Goal: Transaction & Acquisition: Purchase product/service

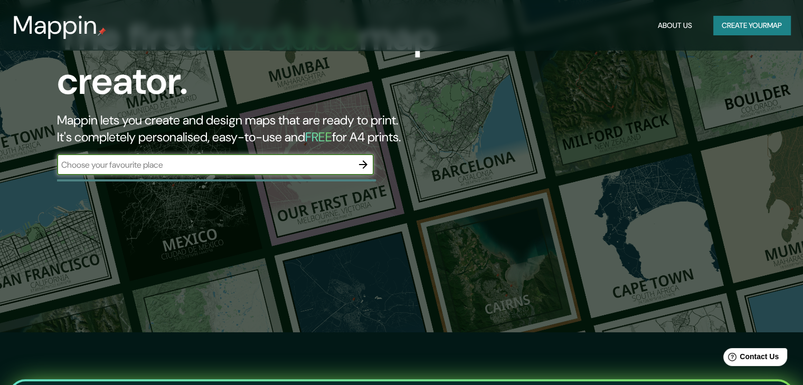
click at [329, 170] on input "text" at bounding box center [205, 165] width 296 height 12
click at [737, 24] on button "Create your map" at bounding box center [751, 26] width 77 height 20
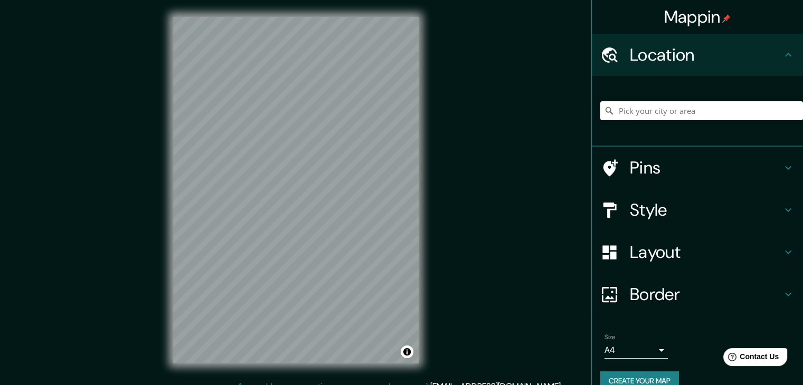
click at [652, 108] on input "Pick your city or area" at bounding box center [701, 110] width 203 height 19
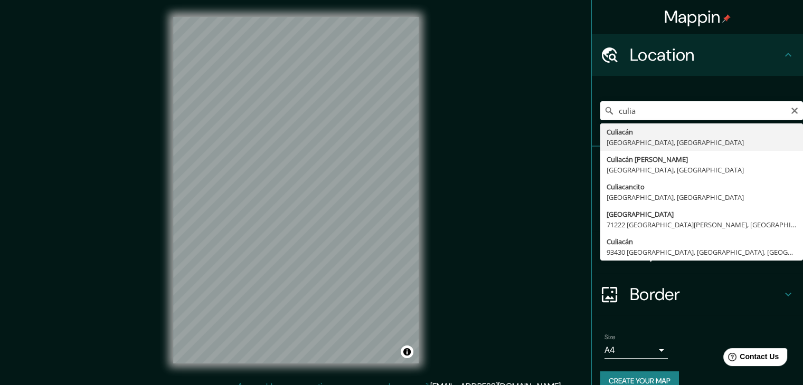
type input "[GEOGRAPHIC_DATA], [GEOGRAPHIC_DATA], [GEOGRAPHIC_DATA]"
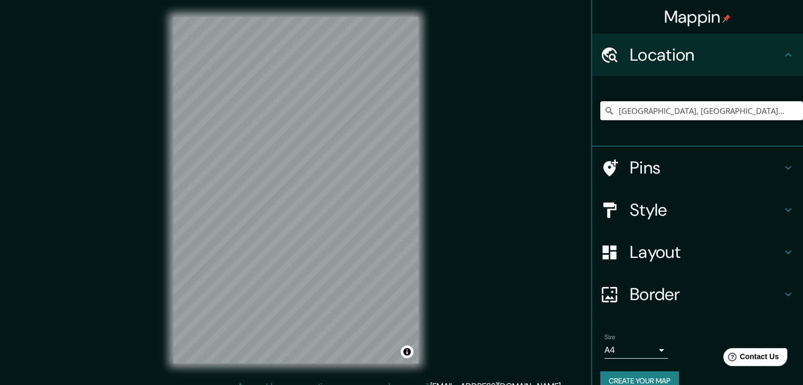
click at [289, 385] on html "Mappin Location [GEOGRAPHIC_DATA], [GEOGRAPHIC_DATA], [GEOGRAPHIC_DATA] Pins St…" at bounding box center [401, 192] width 803 height 385
click at [782, 212] on icon at bounding box center [788, 210] width 13 height 13
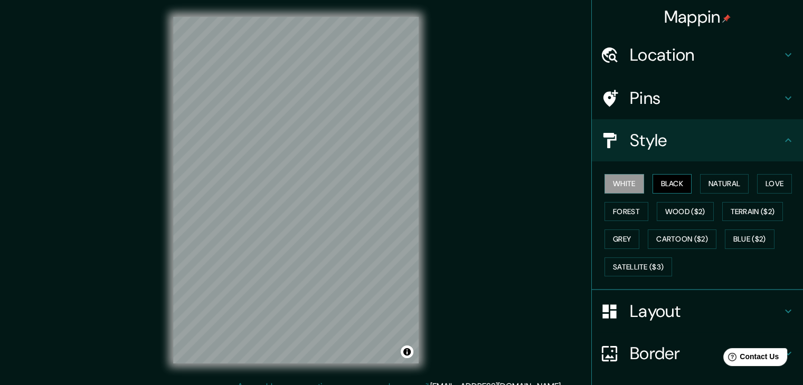
click at [665, 183] on button "Black" at bounding box center [672, 184] width 40 height 20
click at [724, 183] on button "Natural" at bounding box center [724, 184] width 49 height 20
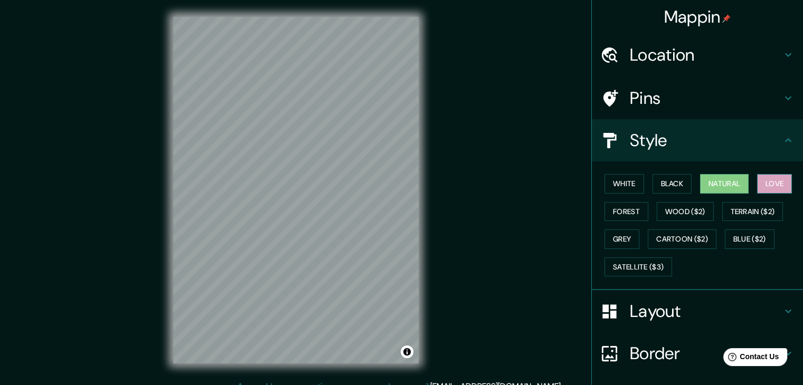
click at [766, 182] on button "Love" at bounding box center [774, 184] width 35 height 20
click at [706, 188] on button "Natural" at bounding box center [724, 184] width 49 height 20
click at [617, 218] on button "Forest" at bounding box center [626, 212] width 44 height 20
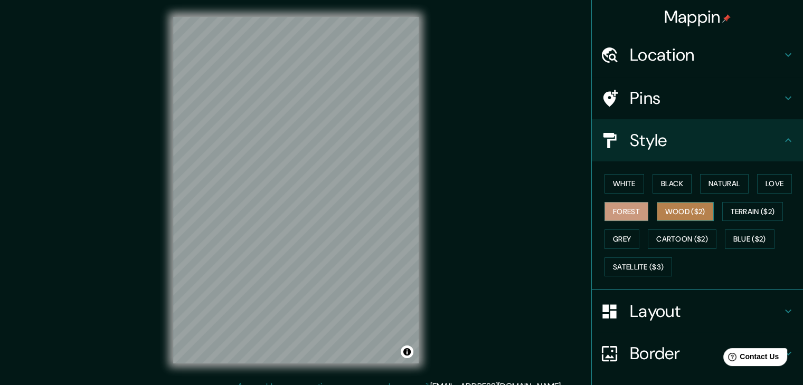
click at [684, 207] on button "Wood ($2)" at bounding box center [685, 212] width 57 height 20
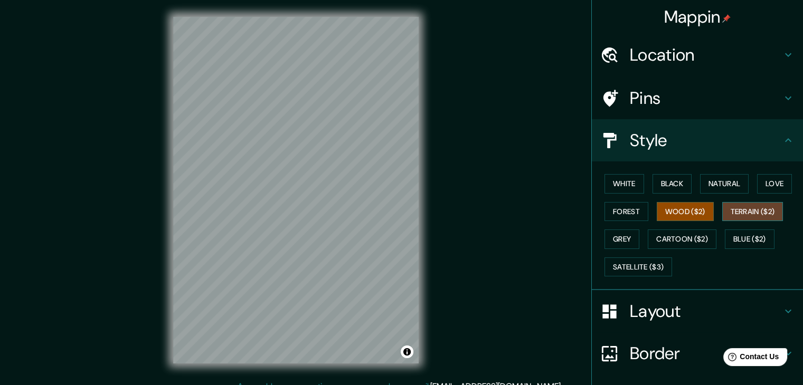
click at [760, 207] on button "Terrain ($2)" at bounding box center [752, 212] width 61 height 20
click at [615, 243] on button "Grey" at bounding box center [621, 240] width 35 height 20
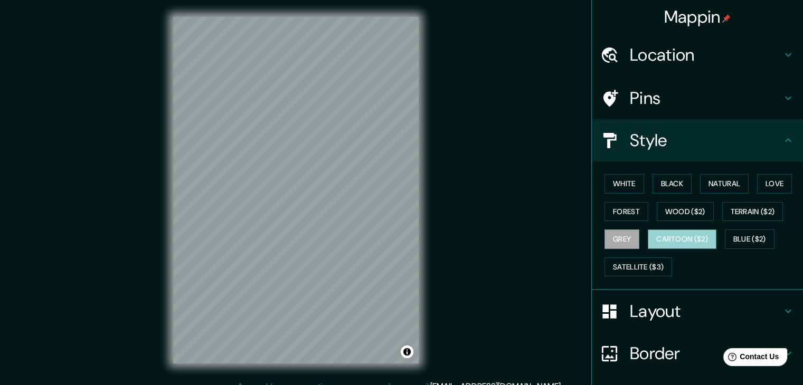
click at [688, 237] on button "Cartoon ($2)" at bounding box center [682, 240] width 69 height 20
click at [757, 234] on button "Blue ($2)" at bounding box center [750, 240] width 50 height 20
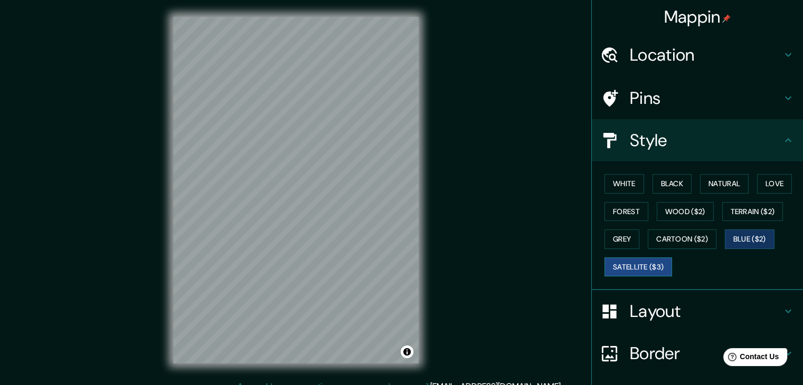
click at [644, 262] on button "Satellite ($3)" at bounding box center [638, 268] width 68 height 20
click at [720, 182] on button "Natural" at bounding box center [724, 184] width 49 height 20
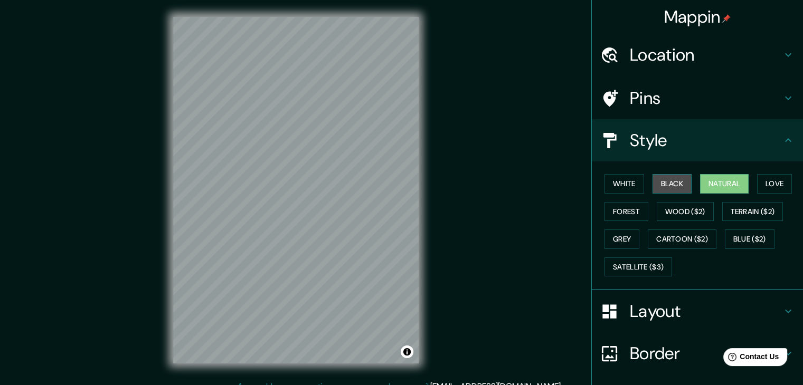
click at [664, 179] on button "Black" at bounding box center [672, 184] width 40 height 20
click at [712, 190] on button "Natural" at bounding box center [724, 184] width 49 height 20
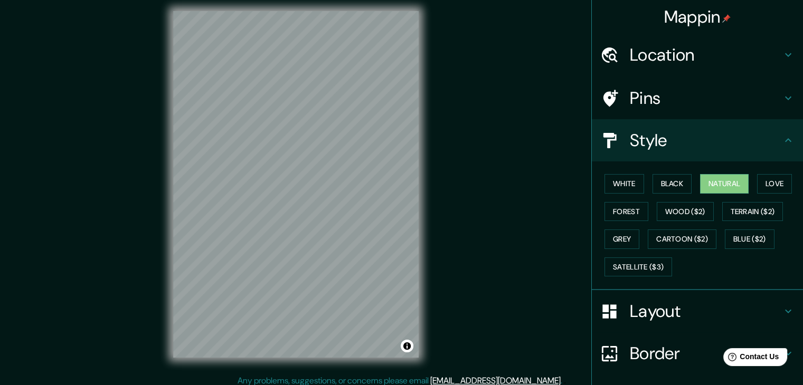
scroll to position [12, 0]
